Goal: Information Seeking & Learning: Learn about a topic

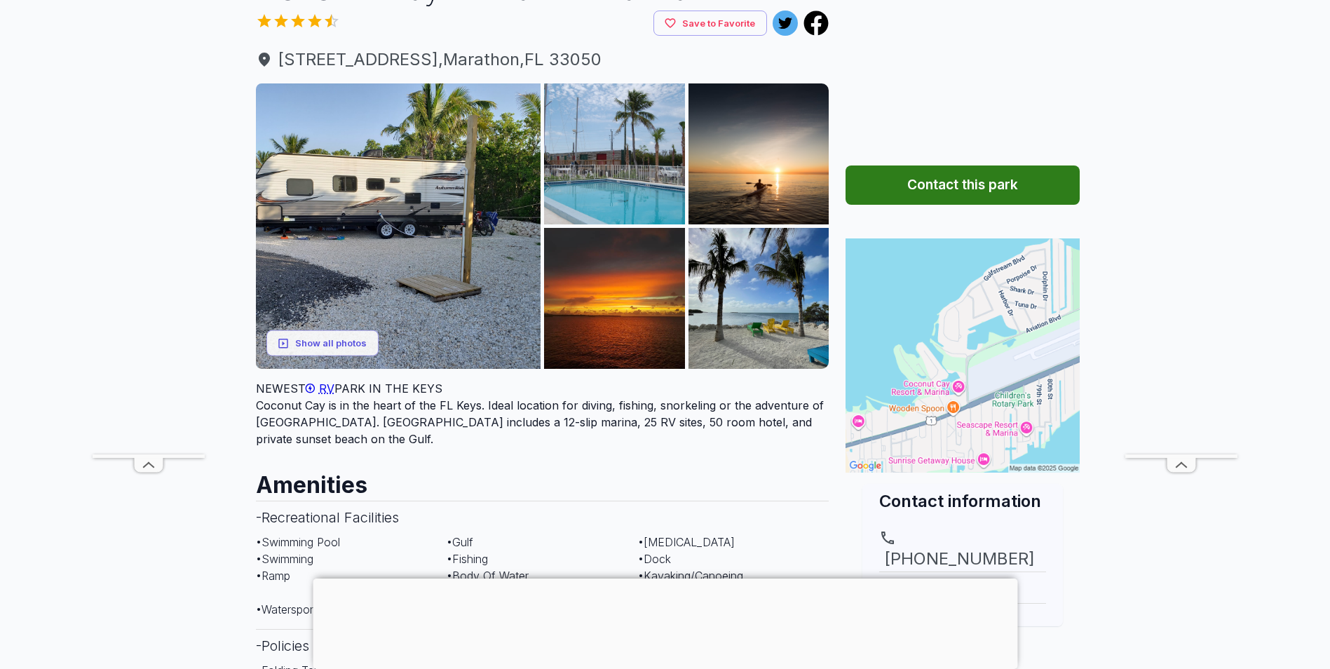
scroll to position [140, 0]
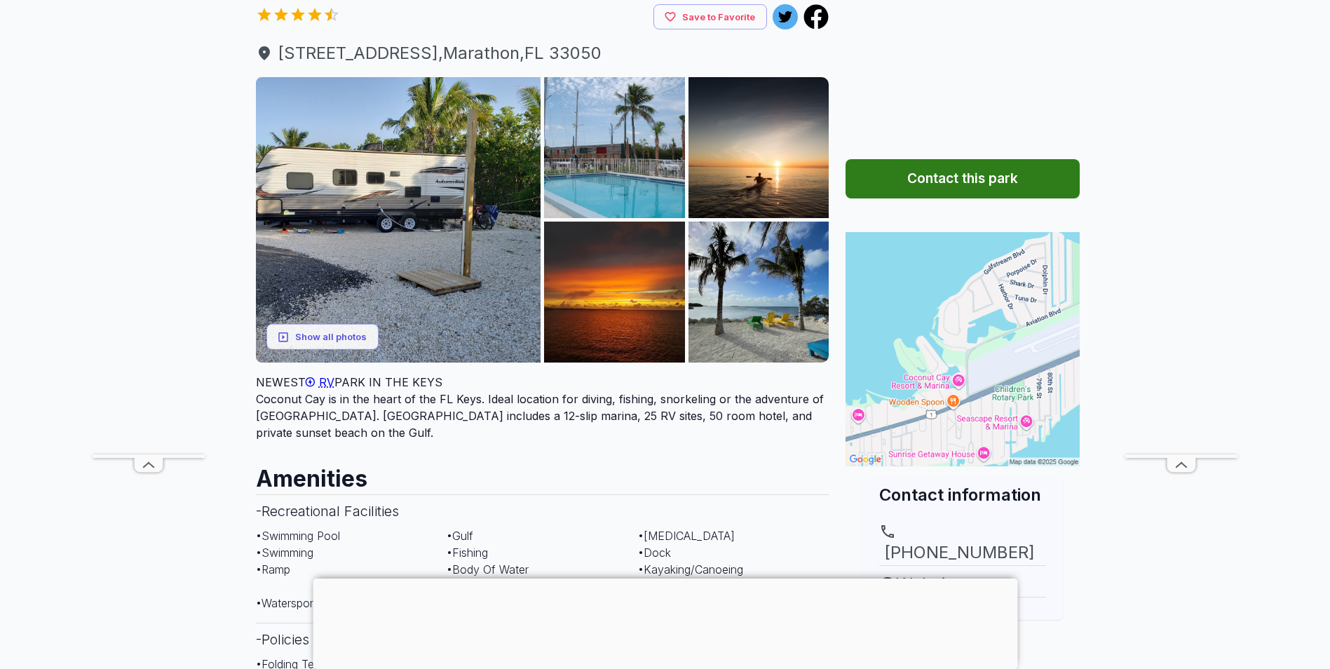
click at [672, 579] on div at bounding box center [665, 579] width 705 height 0
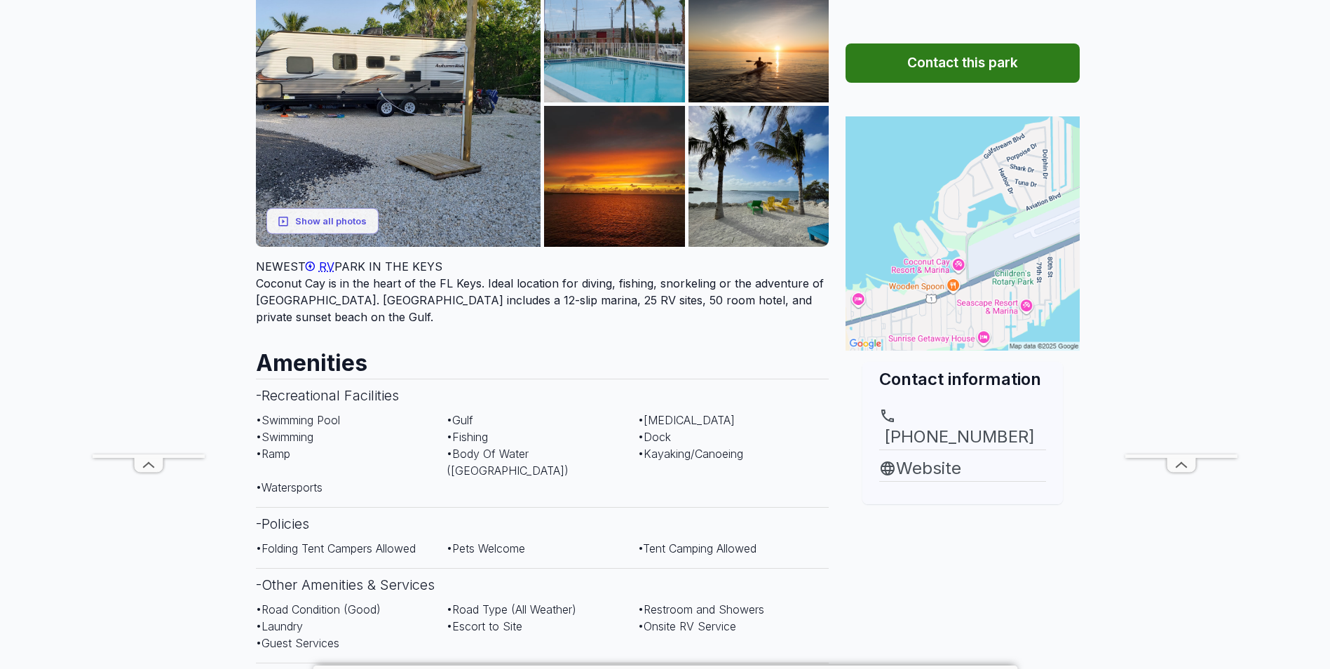
scroll to position [280, 0]
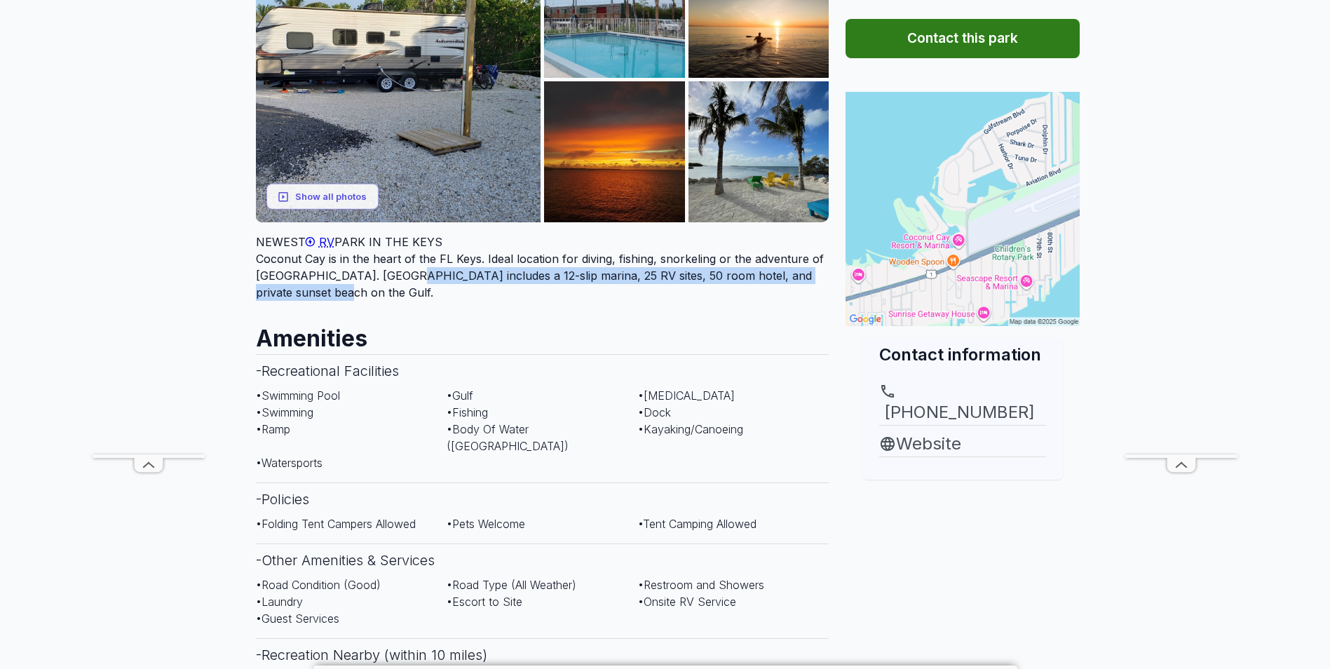
drag, startPoint x: 427, startPoint y: 271, endPoint x: 715, endPoint y: 284, distance: 288.5
click at [704, 283] on div "NEWEST RV PARK IN THE KEYS Coconut Cay is in the heart of the FL Keys. Ideal lo…" at bounding box center [543, 267] width 574 height 67
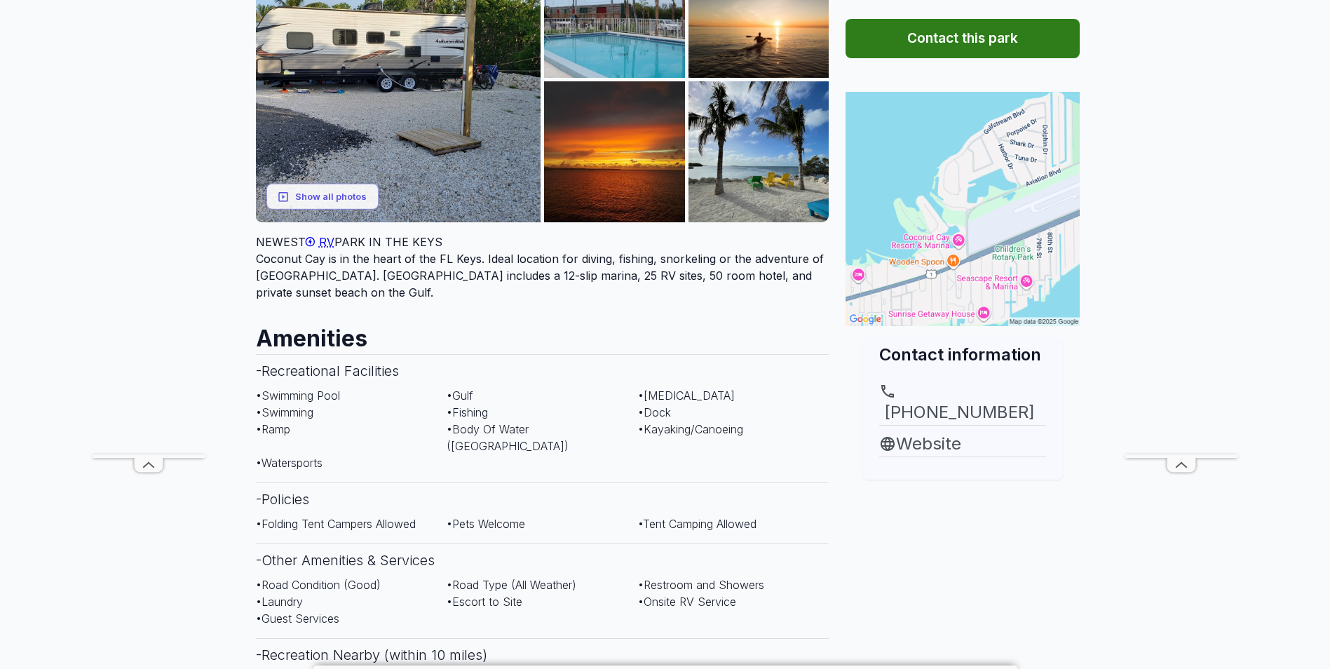
click at [742, 288] on div "NEWEST RV PARK IN THE KEYS Coconut Cay is in the heart of the FL Keys. Ideal lo…" at bounding box center [543, 267] width 574 height 67
drag, startPoint x: 588, startPoint y: 273, endPoint x: 693, endPoint y: 269, distance: 104.6
click at [675, 268] on div "NEWEST RV PARK IN THE KEYS Coconut Cay is in the heart of the FL Keys. Ideal lo…" at bounding box center [543, 267] width 574 height 67
click at [694, 269] on div "NEWEST RV PARK IN THE KEYS Coconut Cay is in the heart of the FL Keys. Ideal lo…" at bounding box center [543, 267] width 574 height 67
drag, startPoint x: 679, startPoint y: 276, endPoint x: 773, endPoint y: 276, distance: 94.0
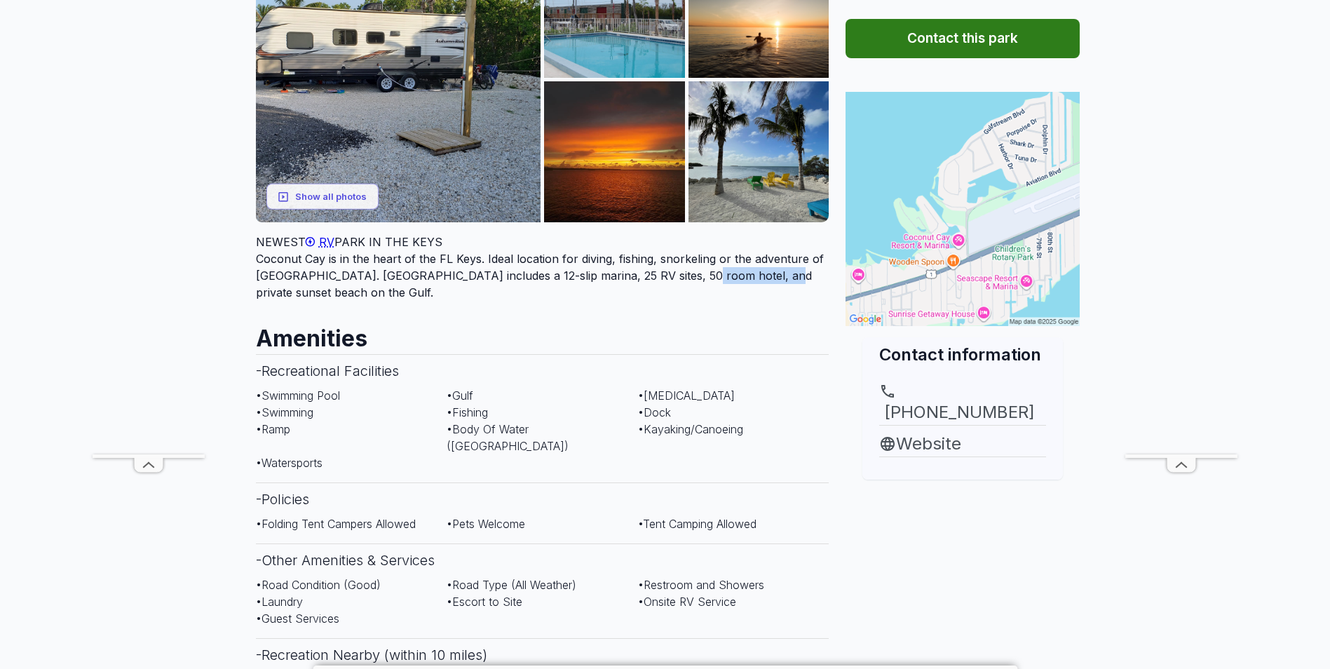
click at [772, 276] on div "NEWEST RV PARK IN THE KEYS Coconut Cay is in the heart of the FL Keys. Ideal lo…" at bounding box center [543, 267] width 574 height 67
click at [775, 276] on div "NEWEST RV PARK IN THE KEYS Coconut Cay is in the heart of the FL Keys. Ideal lo…" at bounding box center [543, 267] width 574 height 67
